Goal: Task Accomplishment & Management: Complete application form

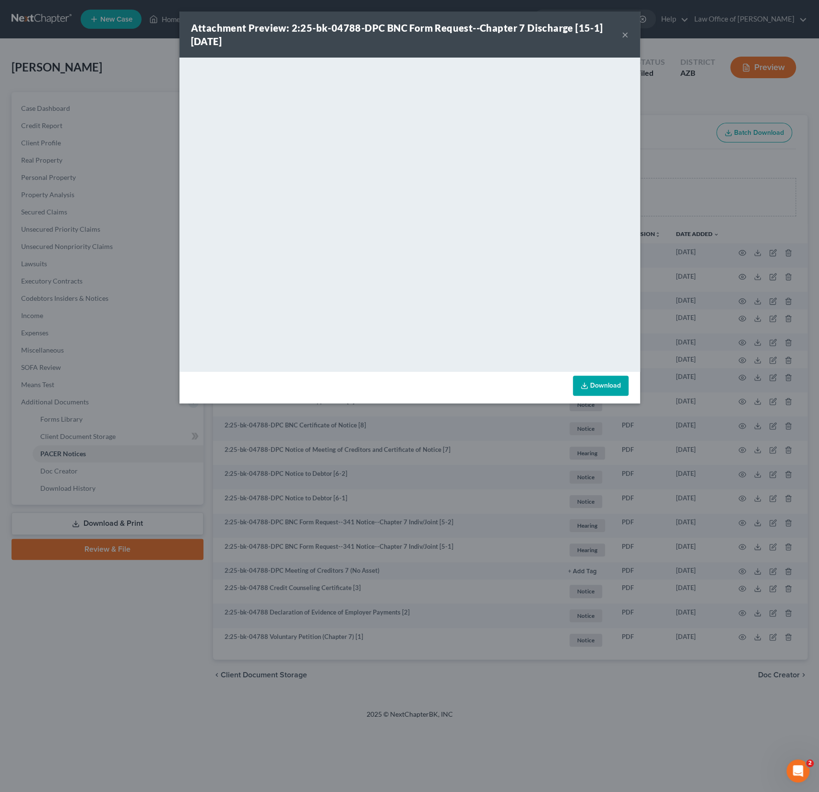
scroll to position [1, 0]
click at [628, 34] on button "×" at bounding box center [625, 35] width 7 height 12
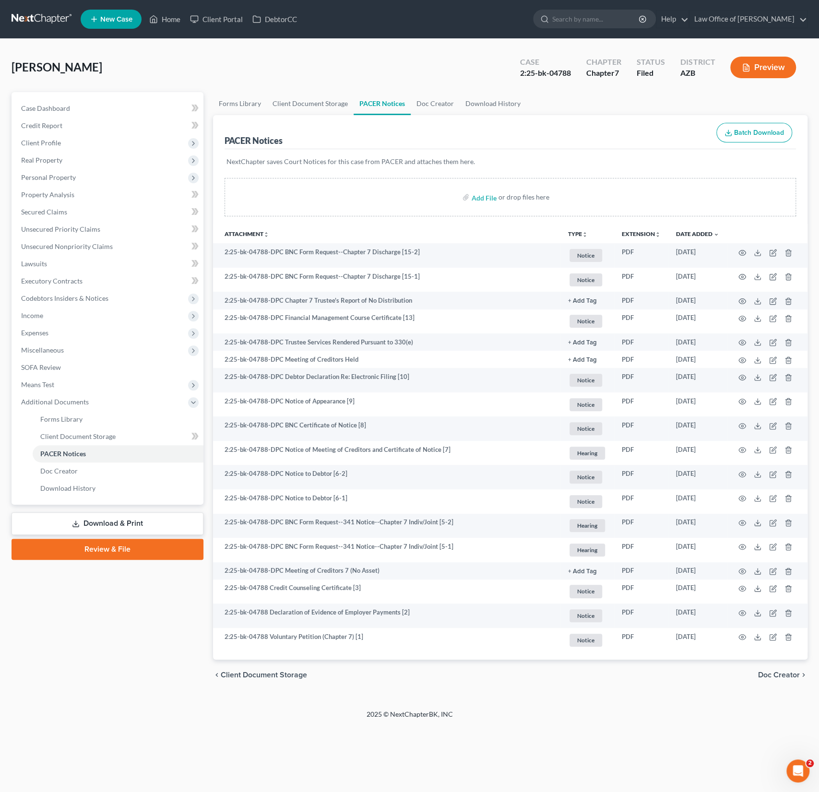
click at [116, 23] on span "New Case" at bounding box center [116, 19] width 32 height 7
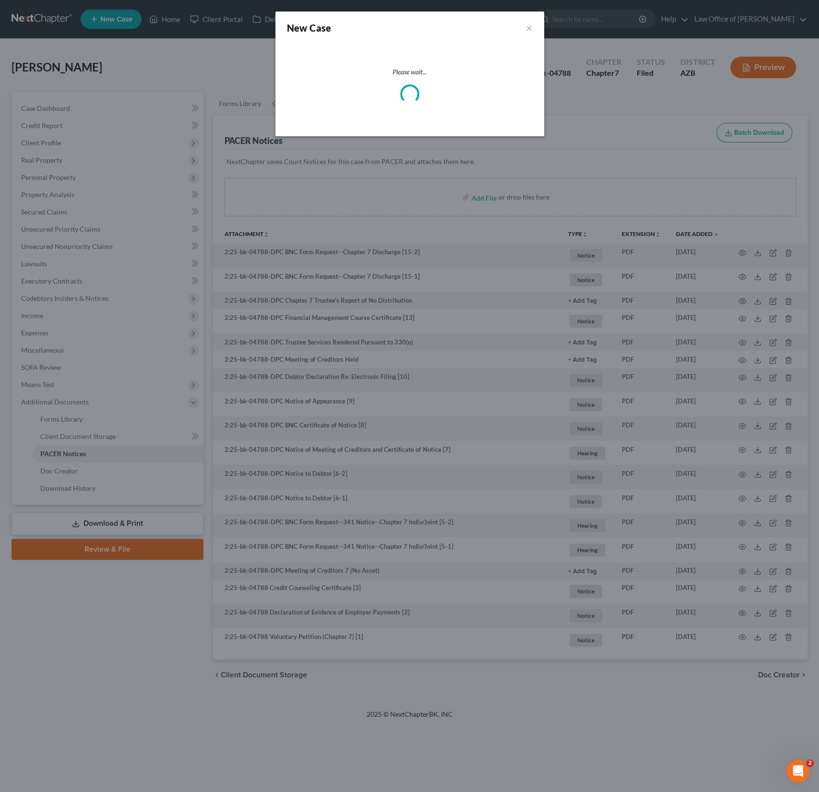
select select "4"
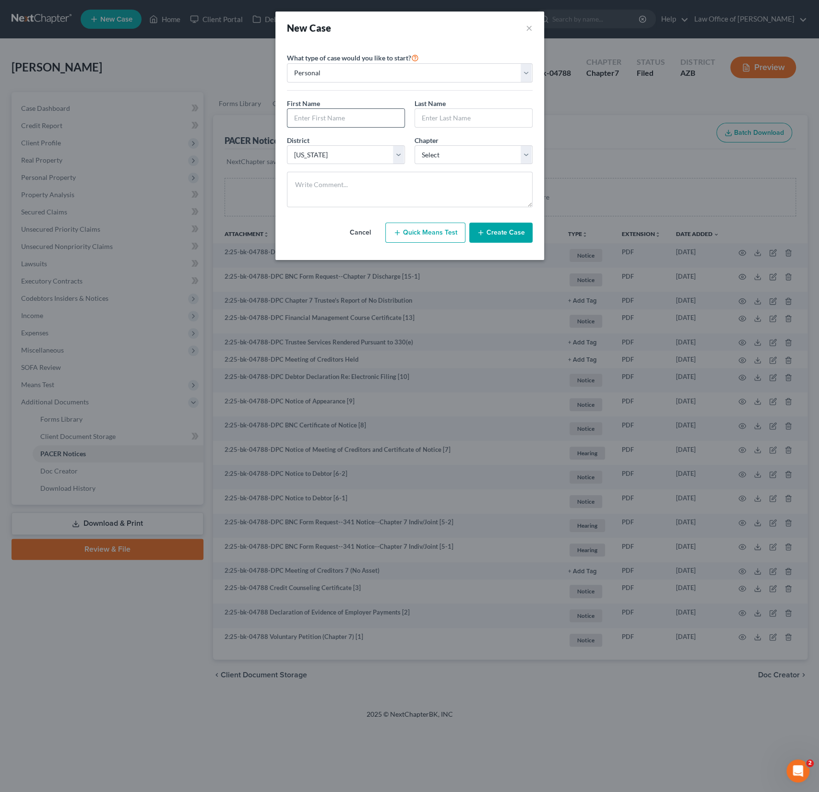
click at [306, 125] on input "text" at bounding box center [345, 118] width 117 height 18
type input "Caitlin"
type input "[PERSON_NAME]"
click at [455, 150] on select "Select 7 11 12 13" at bounding box center [474, 154] width 118 height 19
select select "0"
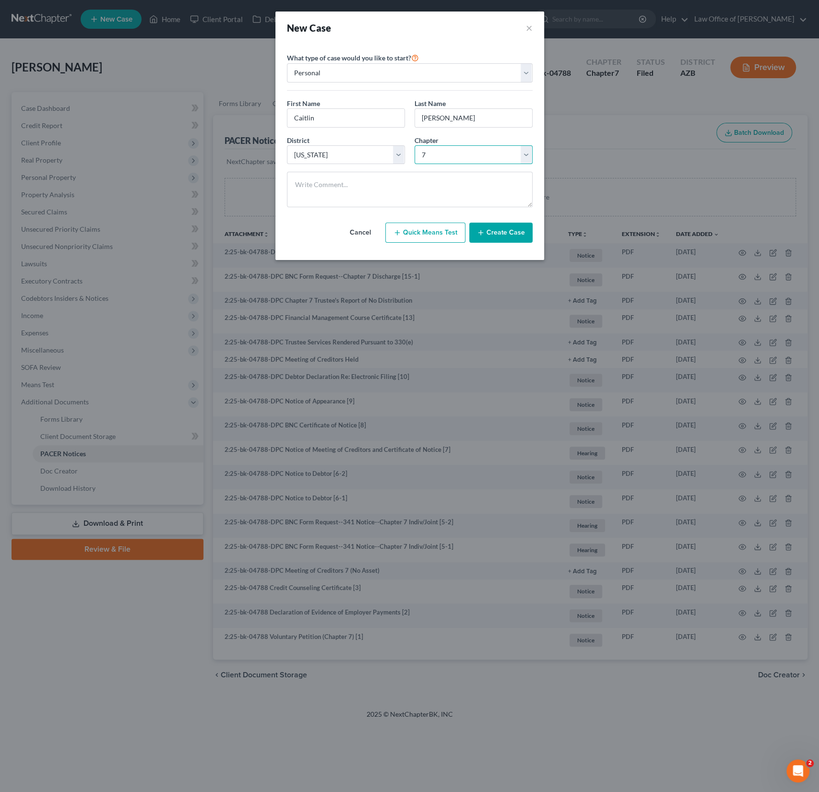
click at [415, 145] on select "Select 7 11 12 13" at bounding box center [474, 154] width 118 height 19
click at [495, 233] on button "Create Case" at bounding box center [500, 233] width 63 height 20
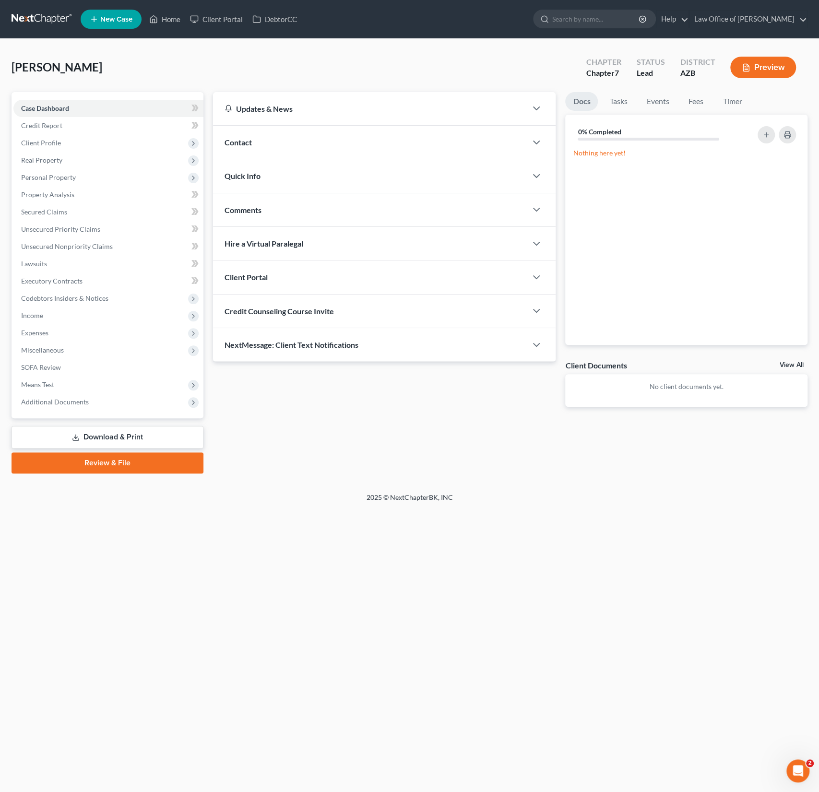
click at [280, 308] on span "Credit Counseling Course Invite" at bounding box center [279, 311] width 109 height 9
click at [260, 351] on input "text" at bounding box center [329, 349] width 209 height 18
paste input "[EMAIL_ADDRESS][DOMAIN_NAME]"
type input "[EMAIL_ADDRESS][DOMAIN_NAME]"
click at [497, 345] on button "Send Email" at bounding box center [494, 349] width 100 height 19
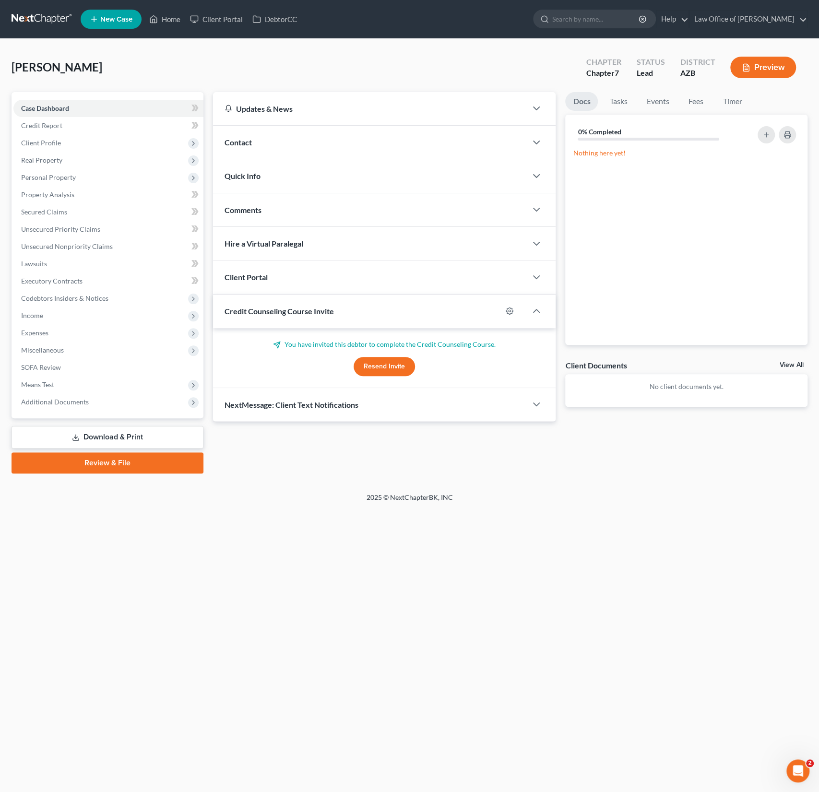
click at [281, 277] on div "Client Portal" at bounding box center [370, 277] width 314 height 33
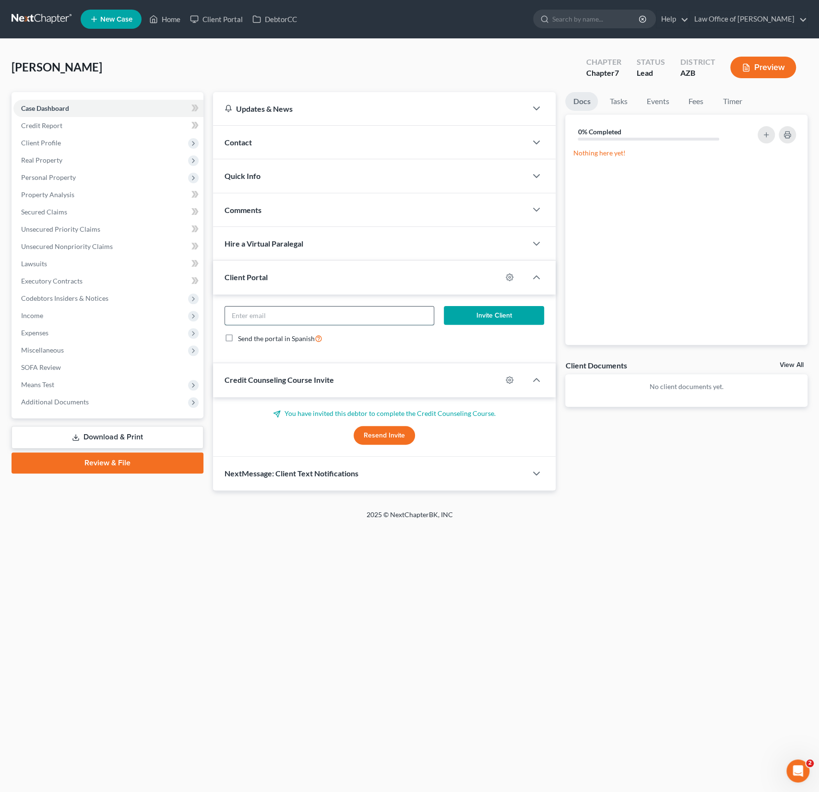
click at [265, 320] on input "email" at bounding box center [329, 316] width 209 height 18
paste input "[EMAIL_ADDRESS][DOMAIN_NAME]"
type input "[EMAIL_ADDRESS][DOMAIN_NAME]"
click at [486, 310] on button "Invite Client" at bounding box center [494, 315] width 100 height 19
